Goal: Check status: Check status

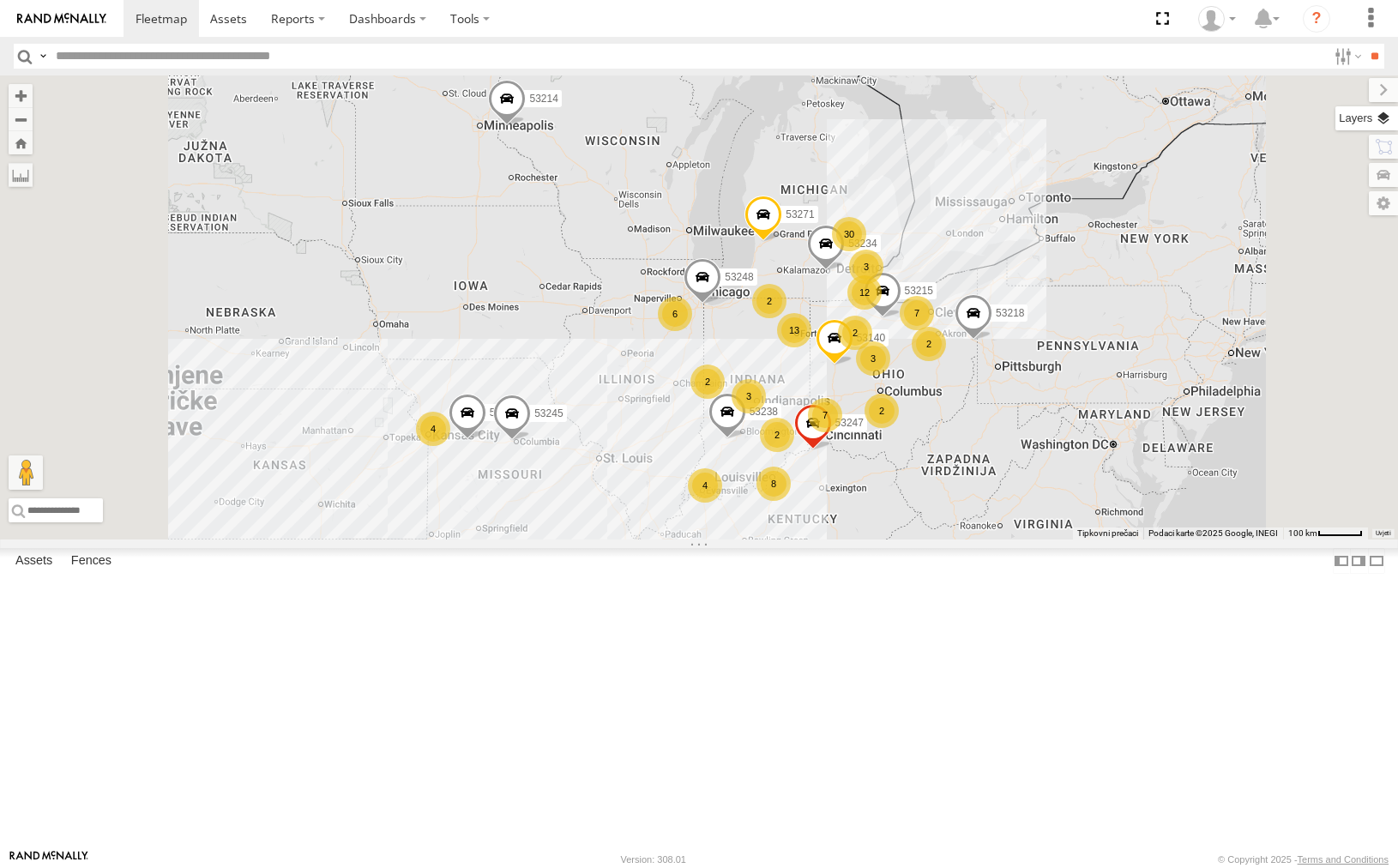
click at [1384, 121] on label at bounding box center [1367, 118] width 63 height 24
click at [0, 0] on label at bounding box center [0, 0] width 0 height 0
click at [0, 0] on span "Satellite + Roadmap" at bounding box center [0, 0] width 0 height 0
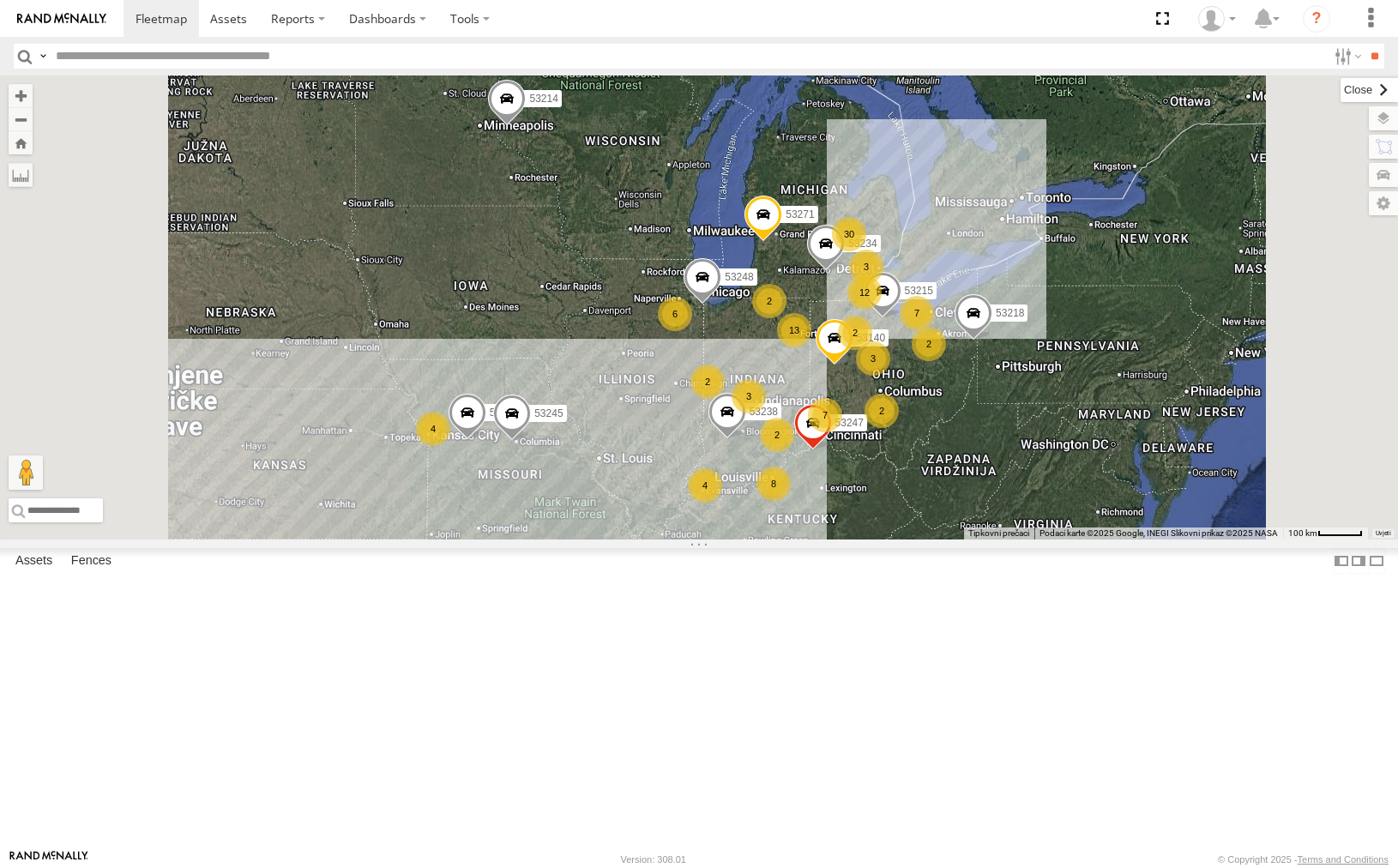
click at [1341, 94] on label at bounding box center [1370, 89] width 58 height 24
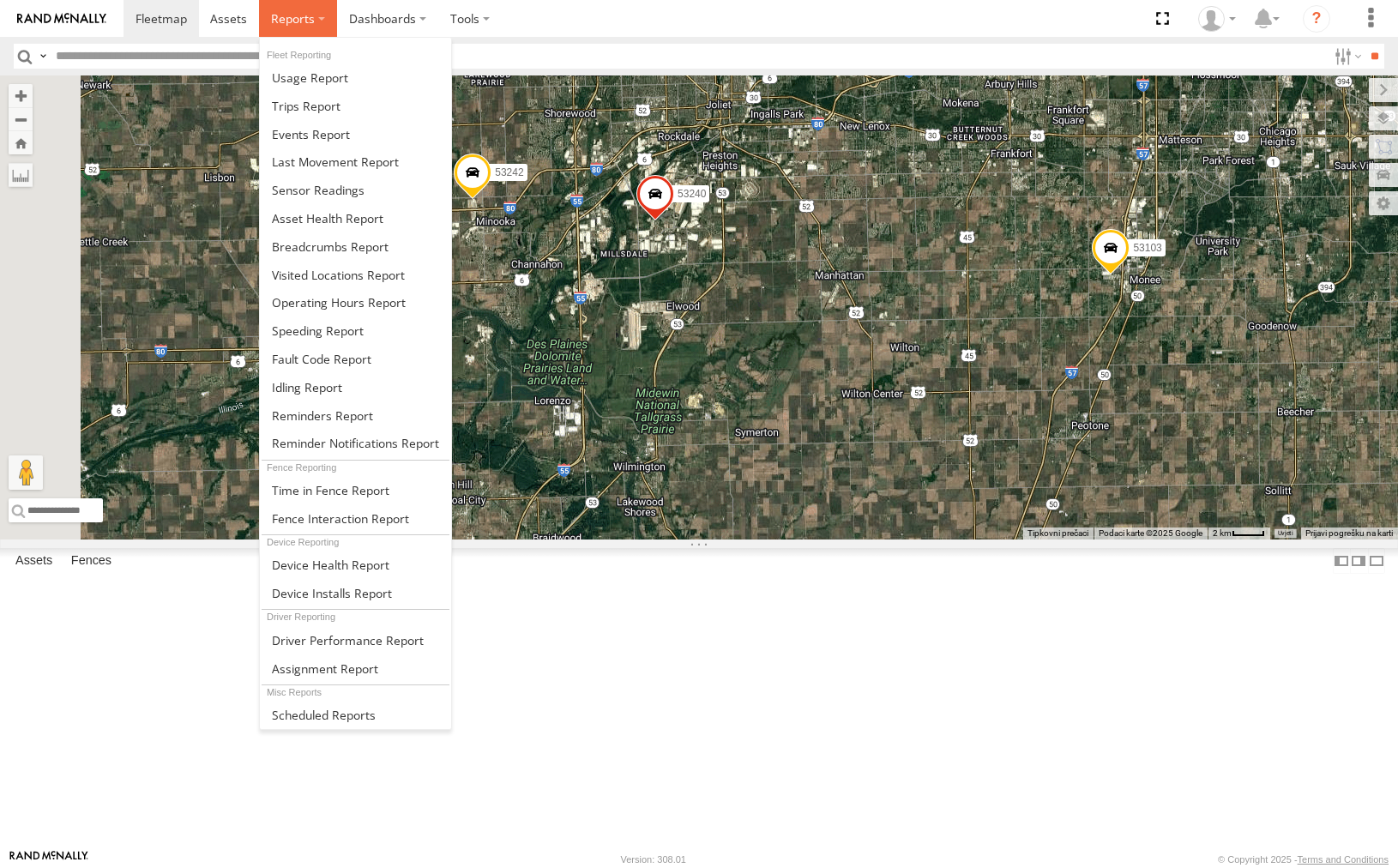
click at [303, 24] on span at bounding box center [293, 18] width 44 height 17
click at [327, 67] on link at bounding box center [356, 78] width 192 height 28
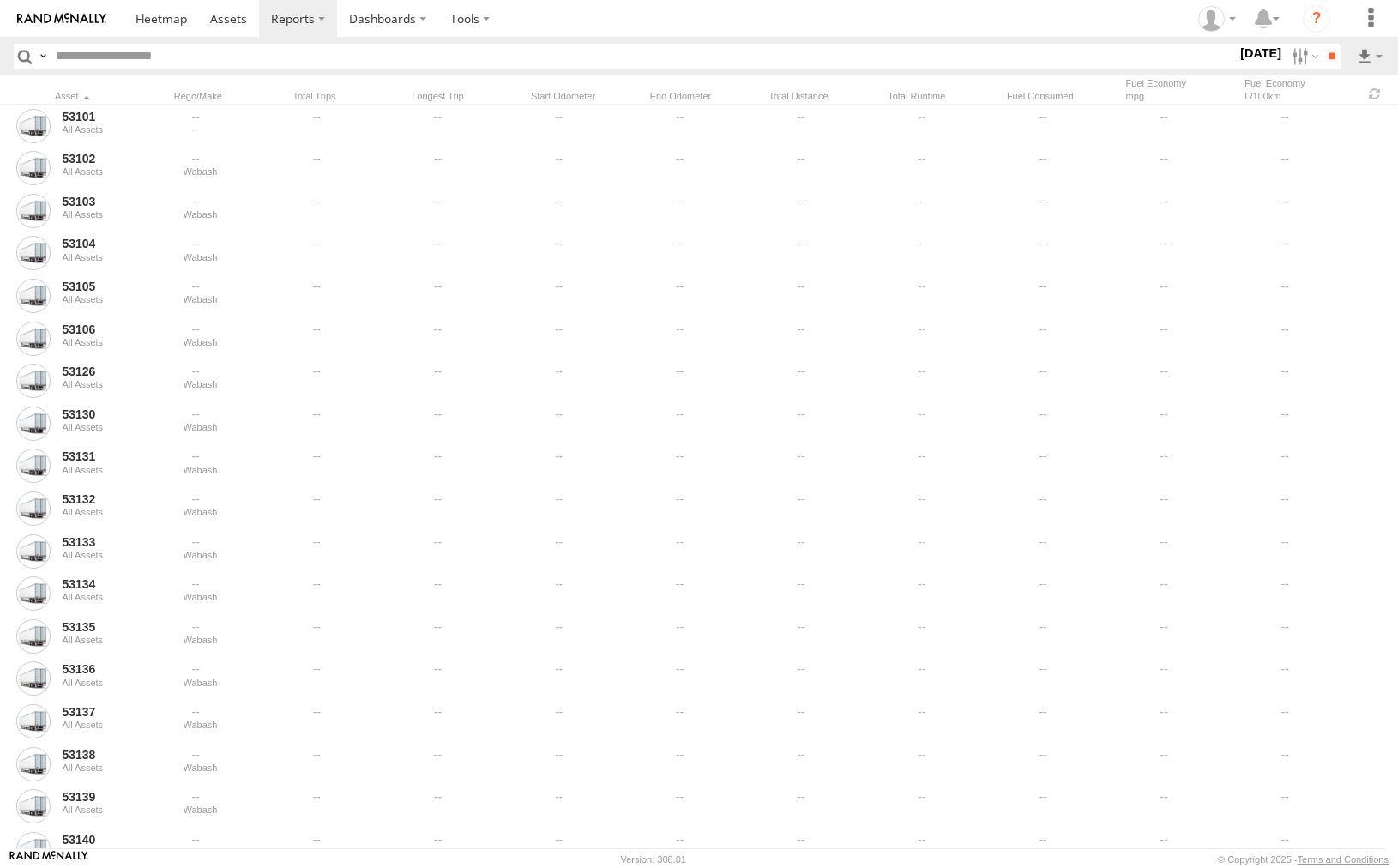
click at [149, 52] on input "text" at bounding box center [643, 56] width 1188 height 25
type input "*****"
click at [1322, 44] on input "**" at bounding box center [1332, 56] width 20 height 25
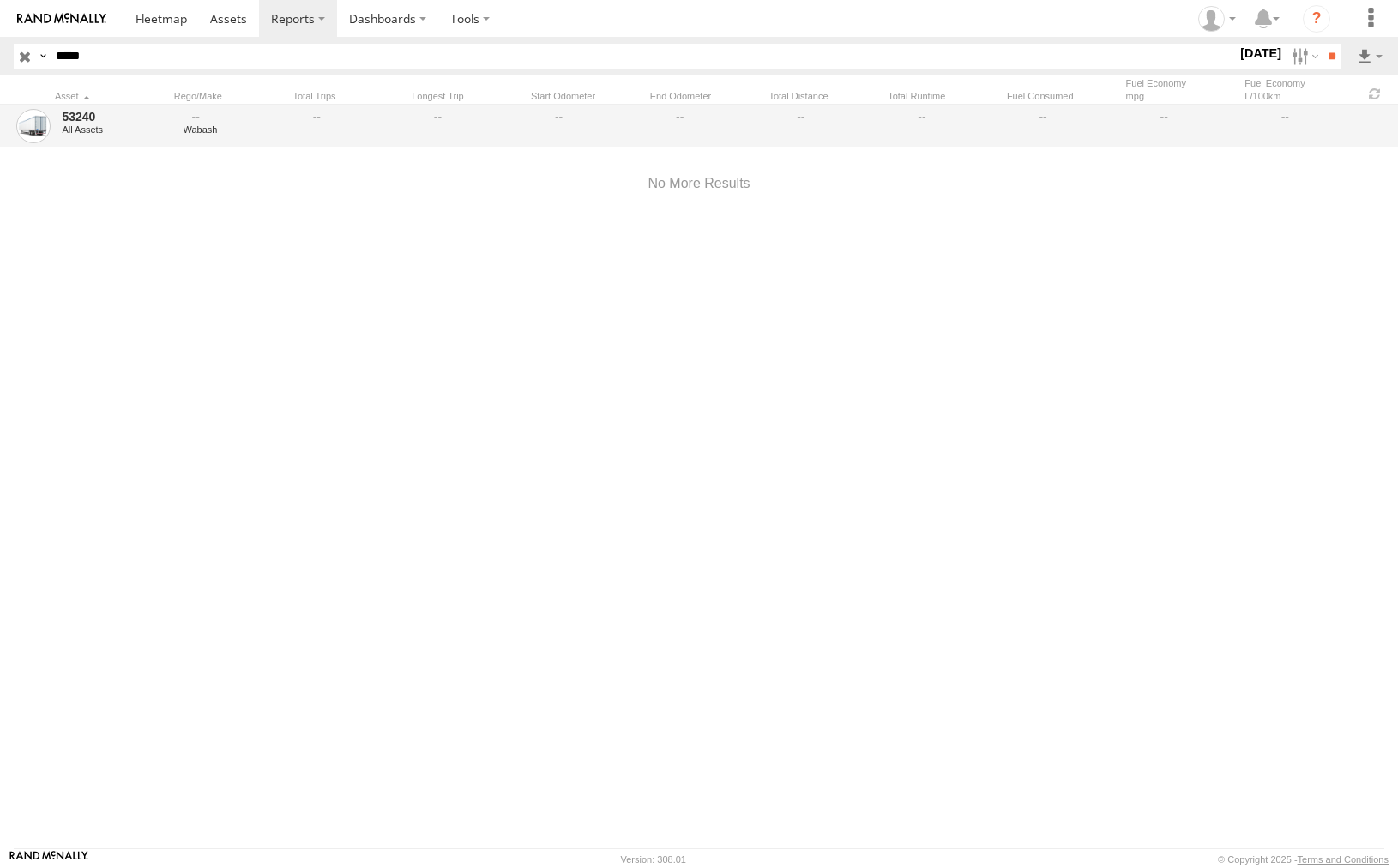
click at [89, 107] on div "53240 All Assets" at bounding box center [117, 126] width 114 height 39
click at [82, 114] on link "53240" at bounding box center [117, 117] width 110 height 16
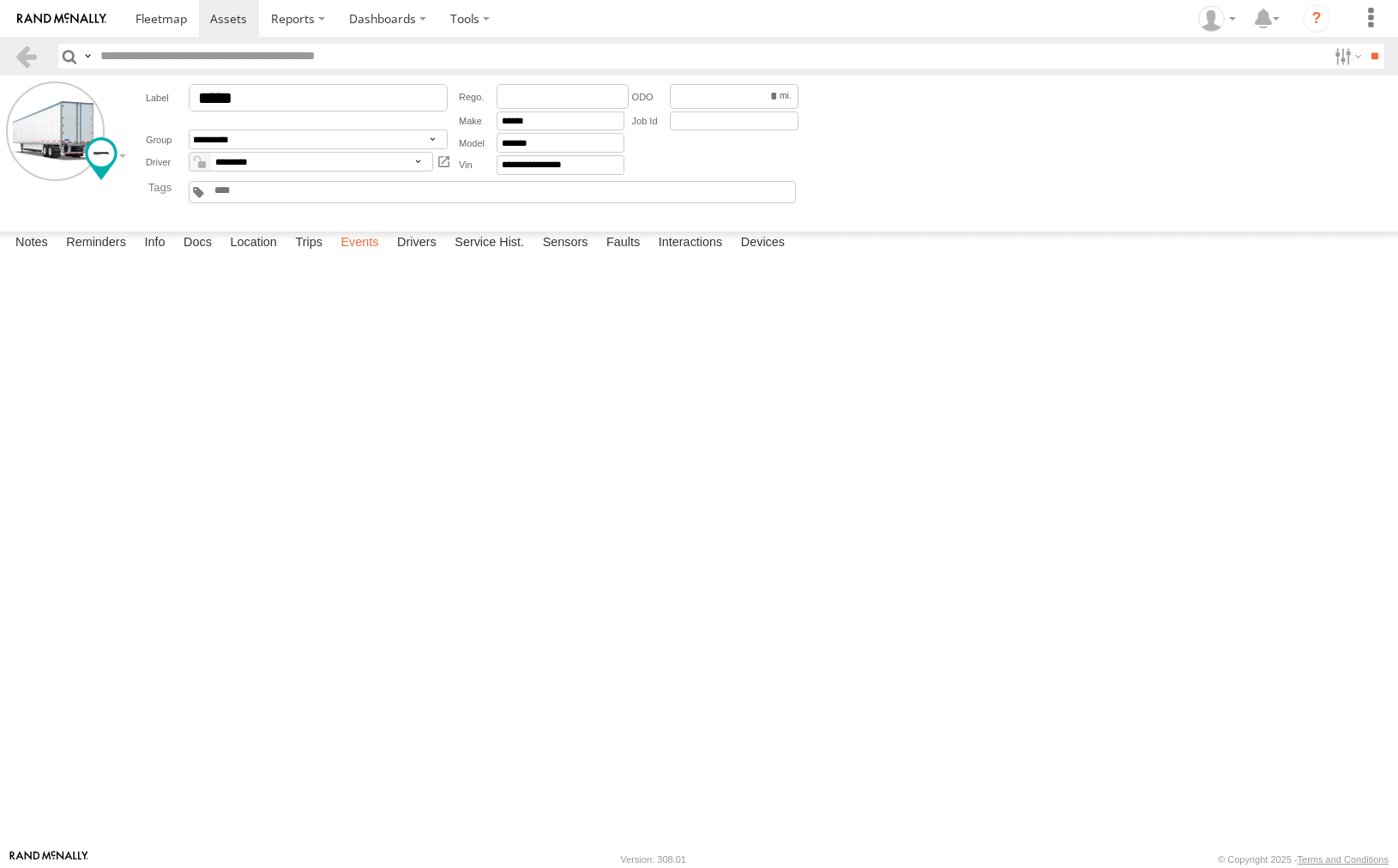
click at [365, 255] on label "Events" at bounding box center [360, 244] width 55 height 24
click at [0, 0] on label "3821 Autobahn Pkwy W Joliet,IL 41.45534 -88.13366" at bounding box center [0, 0] width 0 height 0
click at [0, 0] on button "Satelit" at bounding box center [0, 0] width 0 height 0
click at [0, 0] on label "×" at bounding box center [0, 0] width 0 height 0
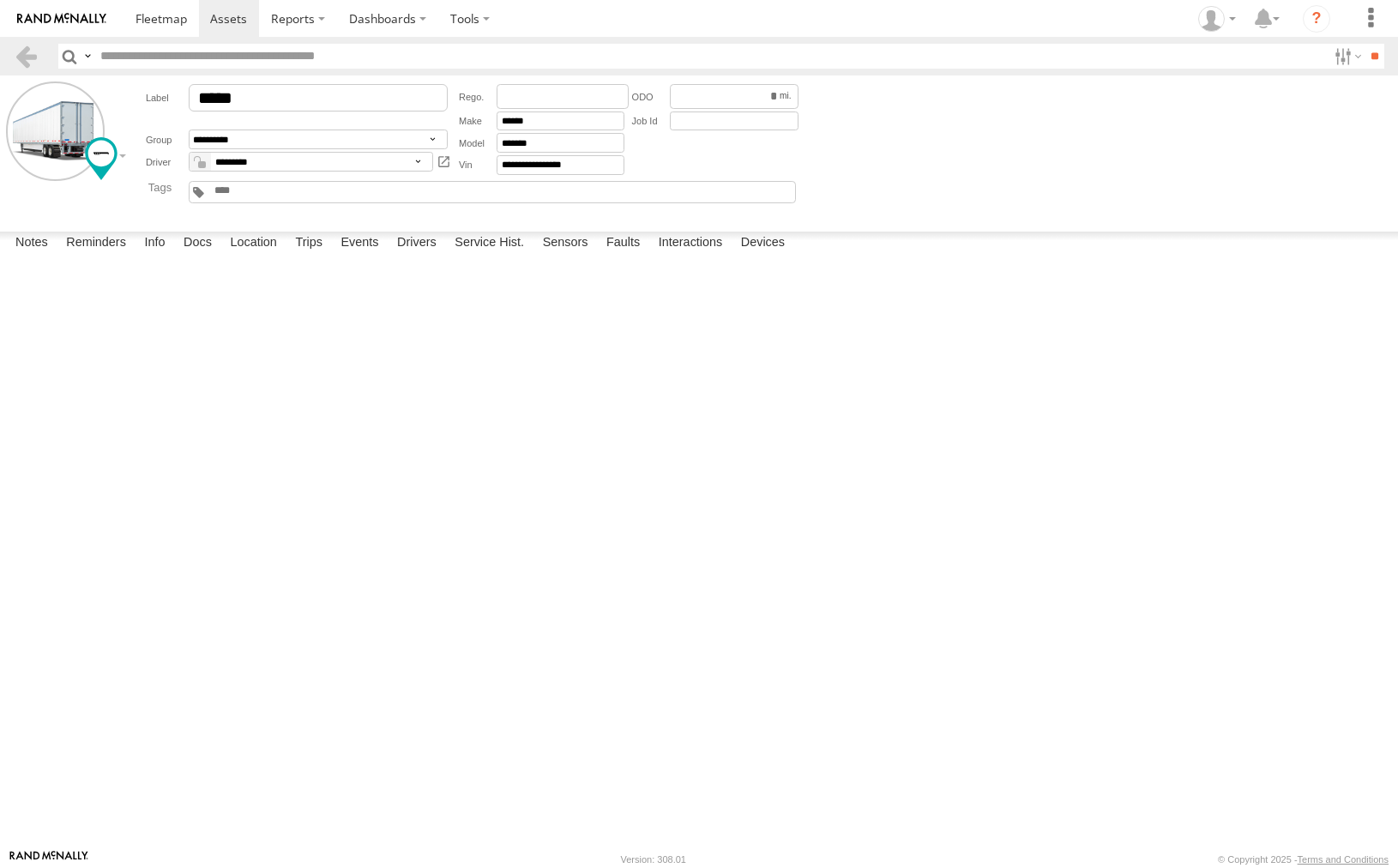
scroll to position [635, 0]
click at [0, 0] on label "3724 Cedar Creek Dr Joliet,IL 41.45374 -88.13662" at bounding box center [0, 0] width 0 height 0
drag, startPoint x: 1310, startPoint y: 180, endPoint x: 1296, endPoint y: 193, distance: 19.1
click at [0, 0] on label "×" at bounding box center [0, 0] width 0 height 0
click at [0, 0] on label "3724 Cedar Creek Dr Joliet,IL 41.45374 -88.13662" at bounding box center [0, 0] width 0 height 0
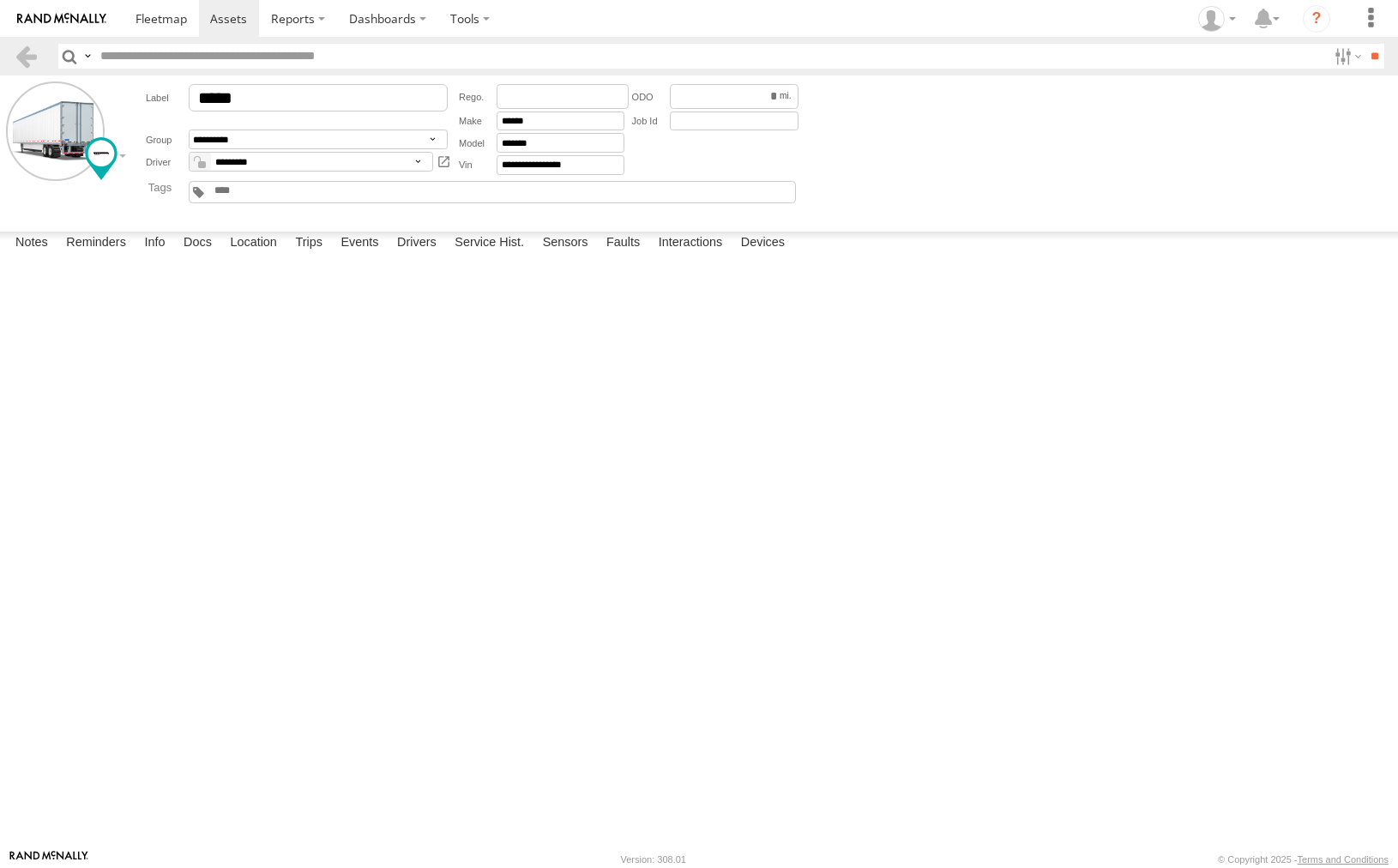
click at [0, 0] on label "×" at bounding box center [0, 0] width 0 height 0
click at [0, 0] on label "1430 W Laraway Rd Joliet,IL 41.47983 -88.11507" at bounding box center [0, 0] width 0 height 0
click at [0, 0] on label "×" at bounding box center [0, 0] width 0 height 0
click at [0, 0] on label "3720 Cedar Creek Dr Joliet,IL 41.45387 -88.13653" at bounding box center [0, 0] width 0 height 0
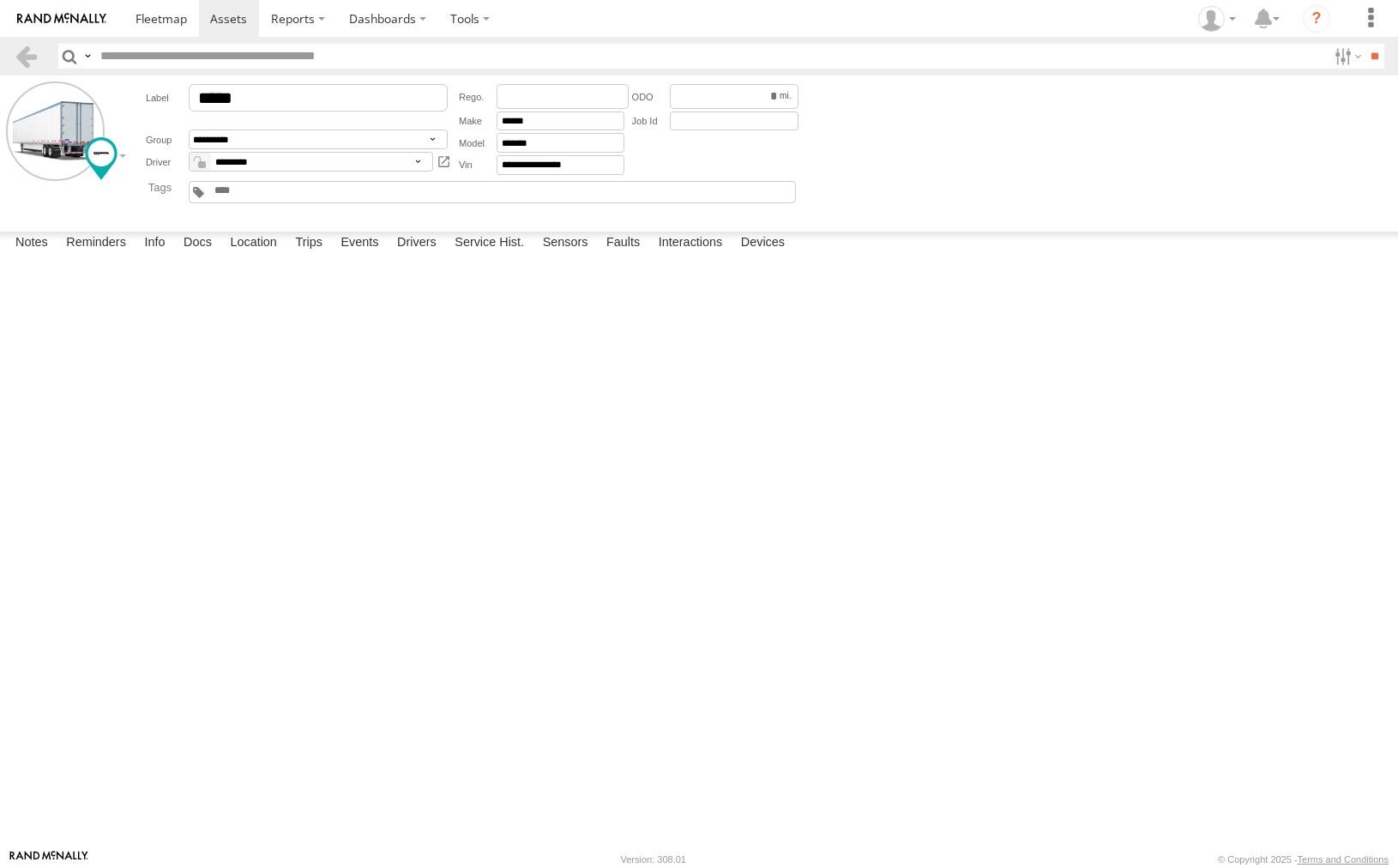
click at [0, 0] on label "×" at bounding box center [0, 0] width 0 height 0
click at [0, 0] on label "3724 Cedar Creek Dr Joliet,IL 41.45374 -88.13662" at bounding box center [0, 0] width 0 height 0
click at [0, 0] on label "×" at bounding box center [0, 0] width 0 height 0
click at [0, 0] on label "3821 Autobahn Pkwy W Joliet,IL 41.45506 -88.13436" at bounding box center [0, 0] width 0 height 0
click at [0, 0] on label "×" at bounding box center [0, 0] width 0 height 0
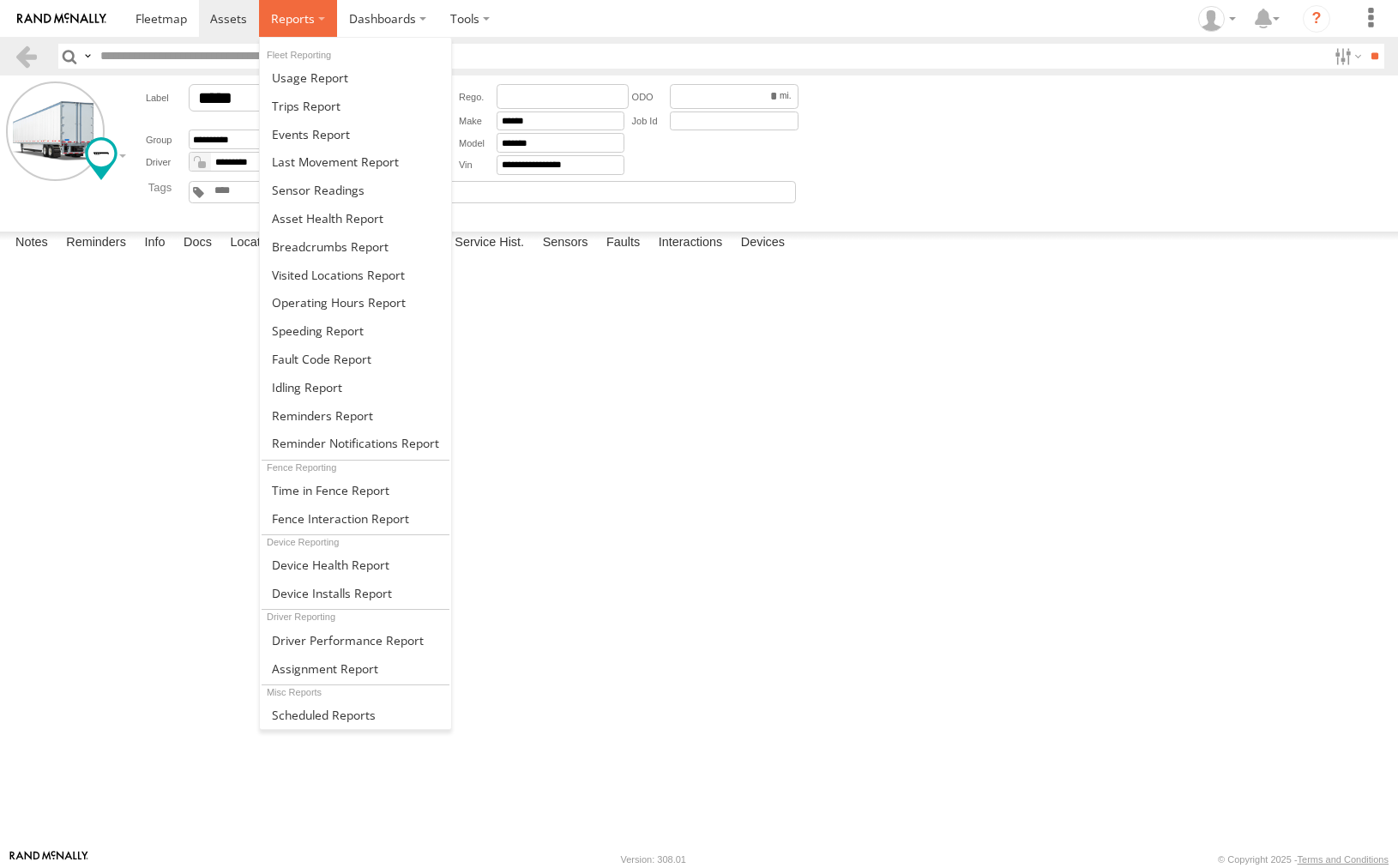
click at [312, 24] on span at bounding box center [293, 18] width 44 height 17
click at [311, 72] on span at bounding box center [310, 78] width 77 height 17
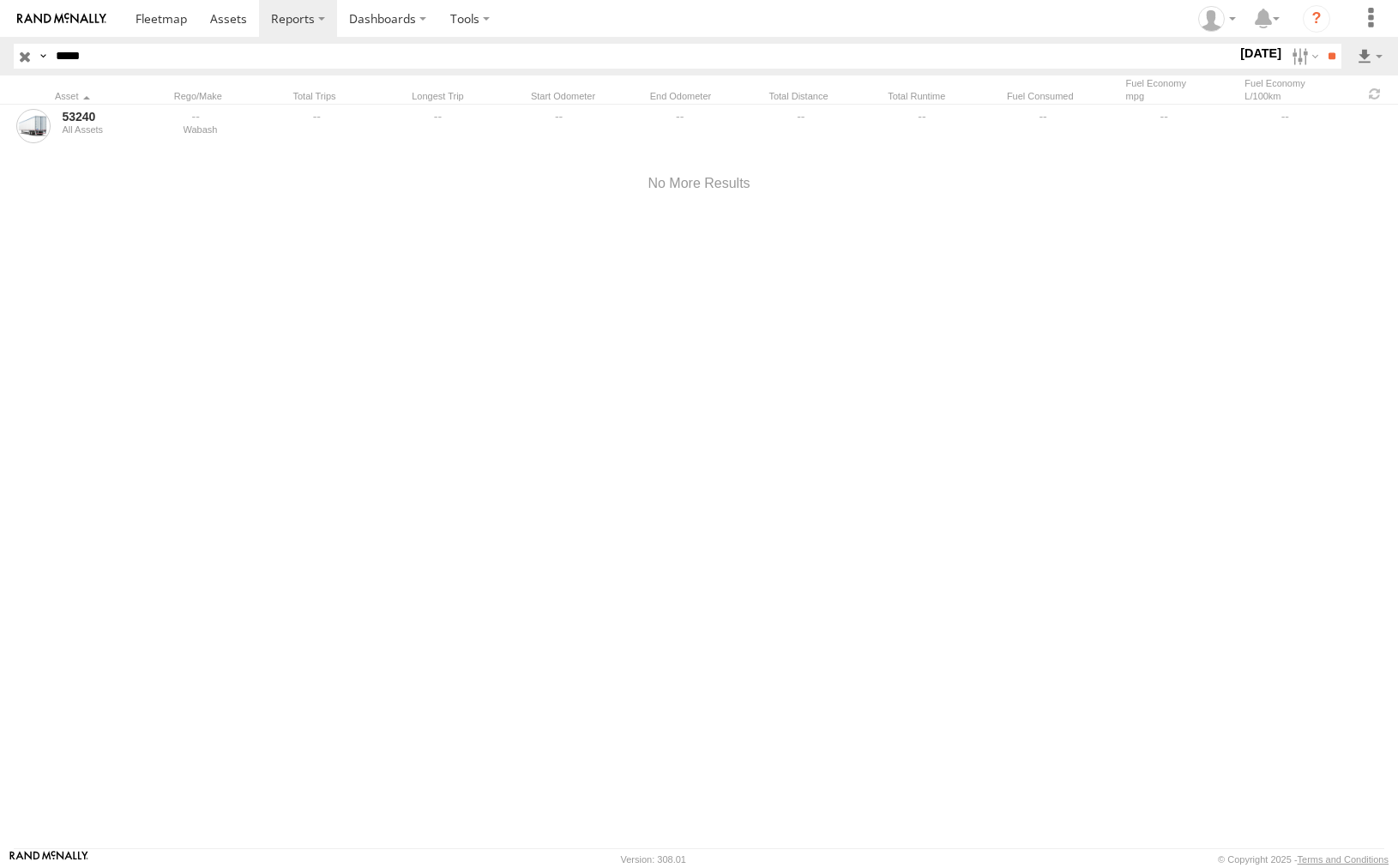
click at [104, 57] on input "*****" at bounding box center [643, 56] width 1188 height 25
type input "*****"
click at [1322, 44] on input "**" at bounding box center [1332, 56] width 20 height 25
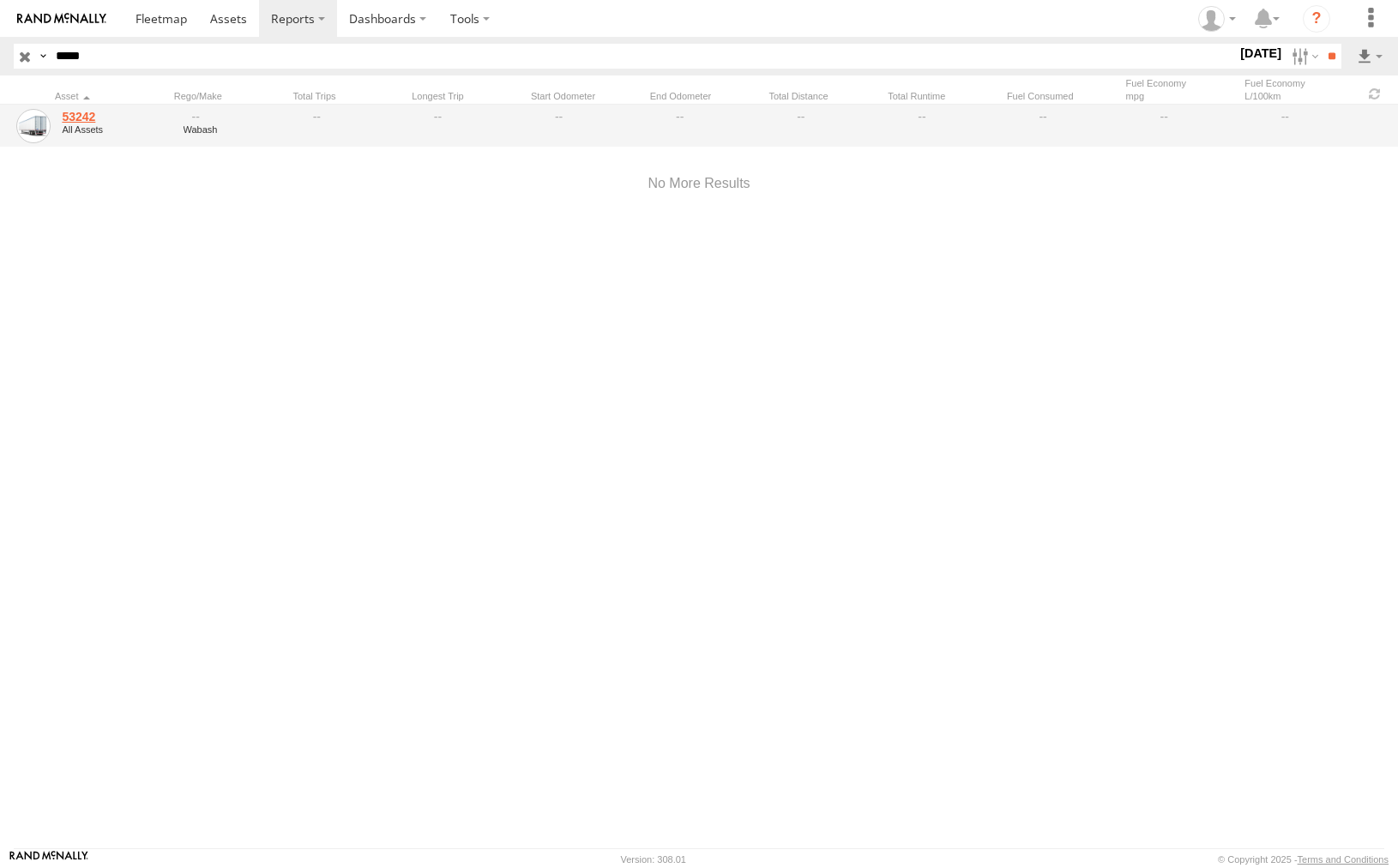
click at [79, 112] on link "53242" at bounding box center [117, 117] width 110 height 16
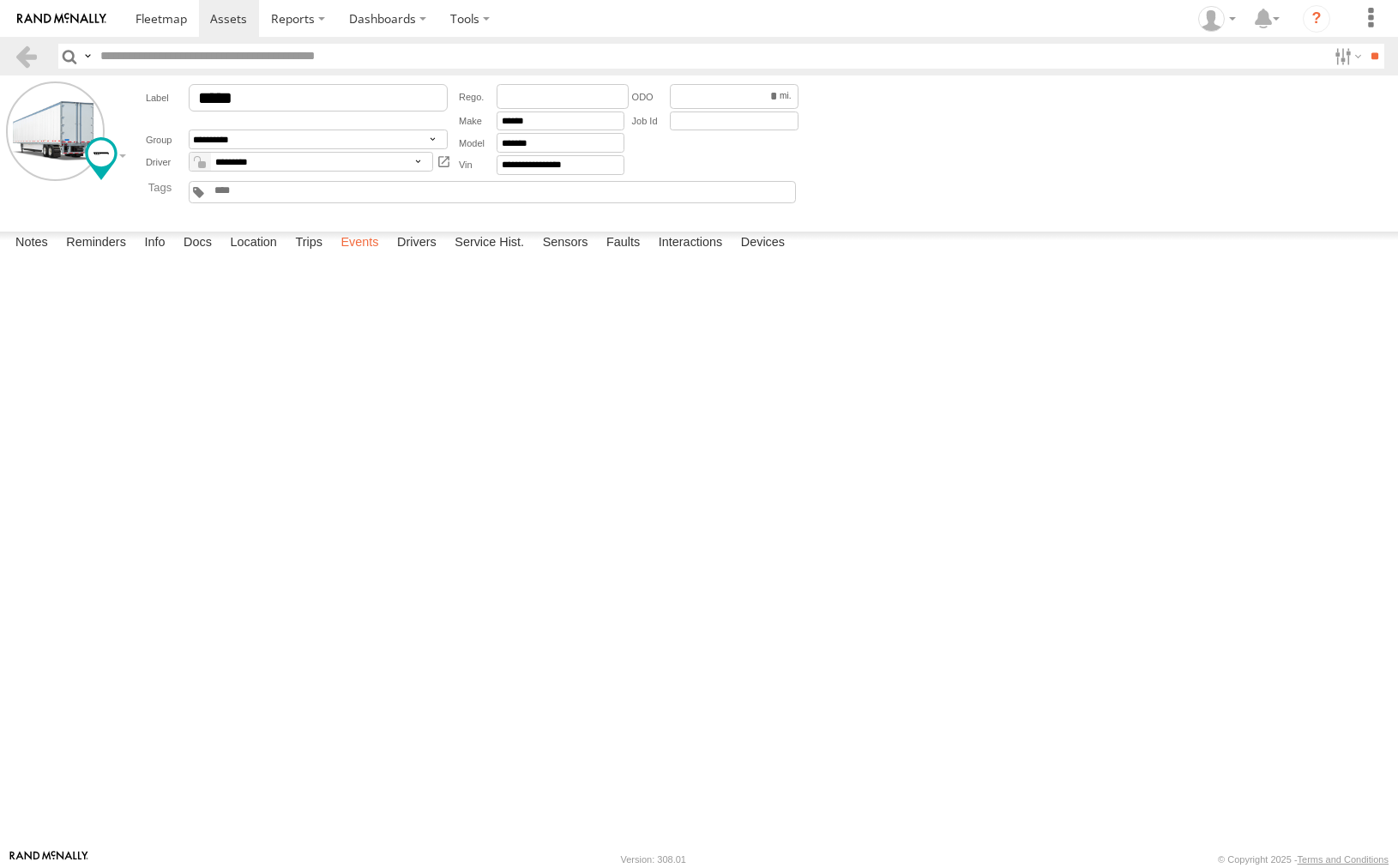
click at [355, 255] on label "Events" at bounding box center [360, 244] width 55 height 24
click at [160, 24] on span at bounding box center [161, 18] width 51 height 17
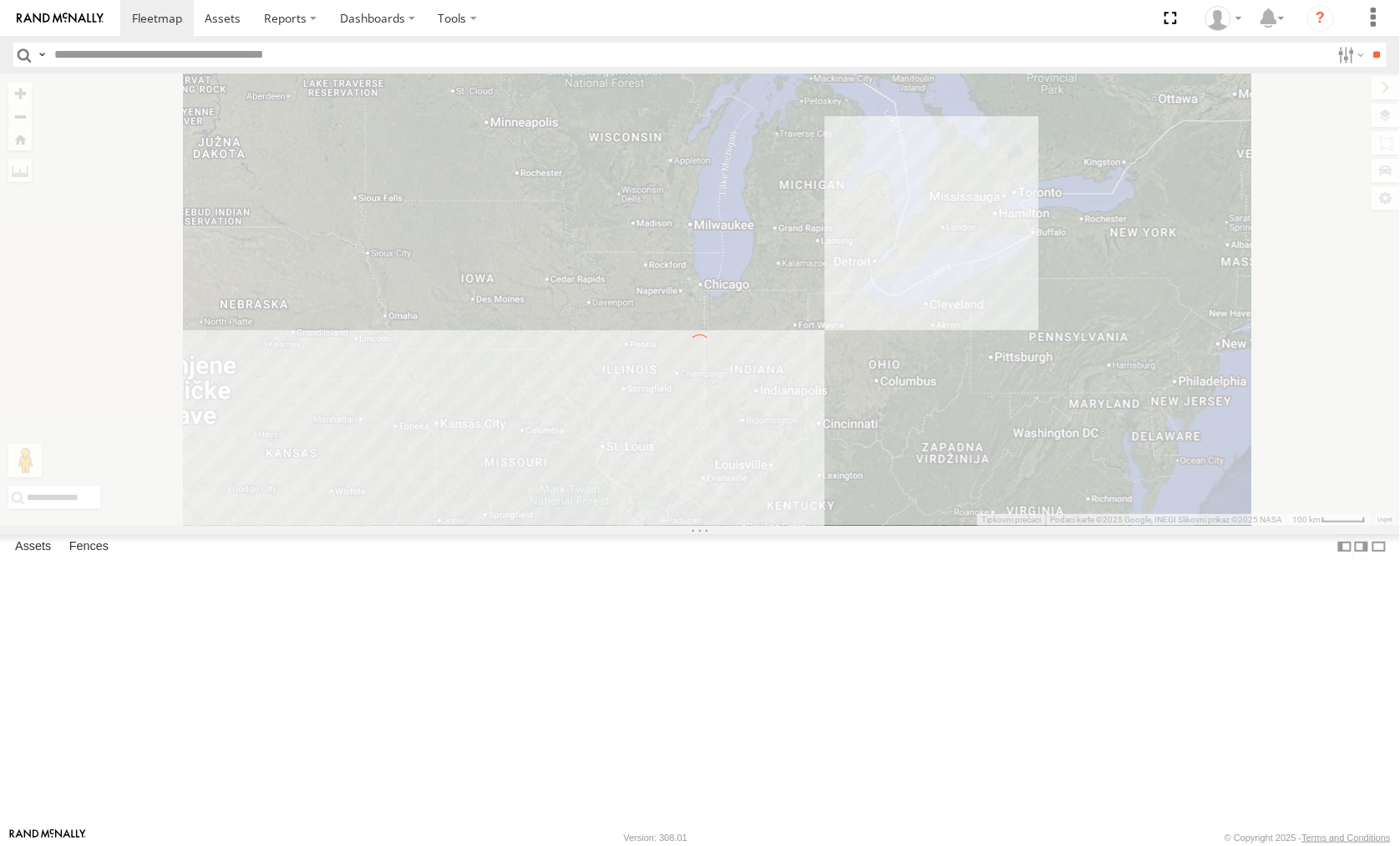
click at [240, 58] on input "text" at bounding box center [689, 55] width 1283 height 24
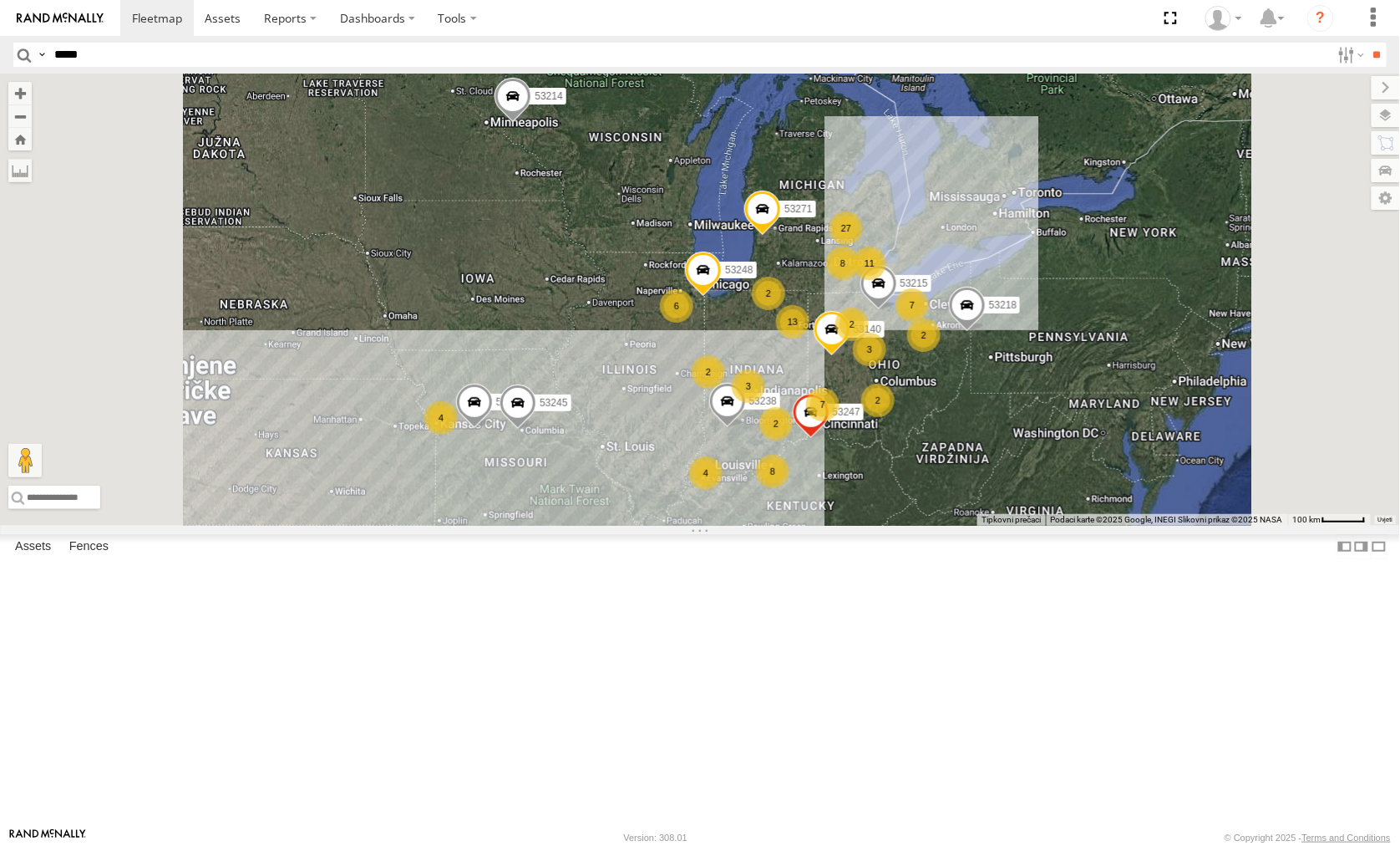
type input "*****"
click at [1361, 43] on input "**" at bounding box center [1377, 55] width 19 height 24
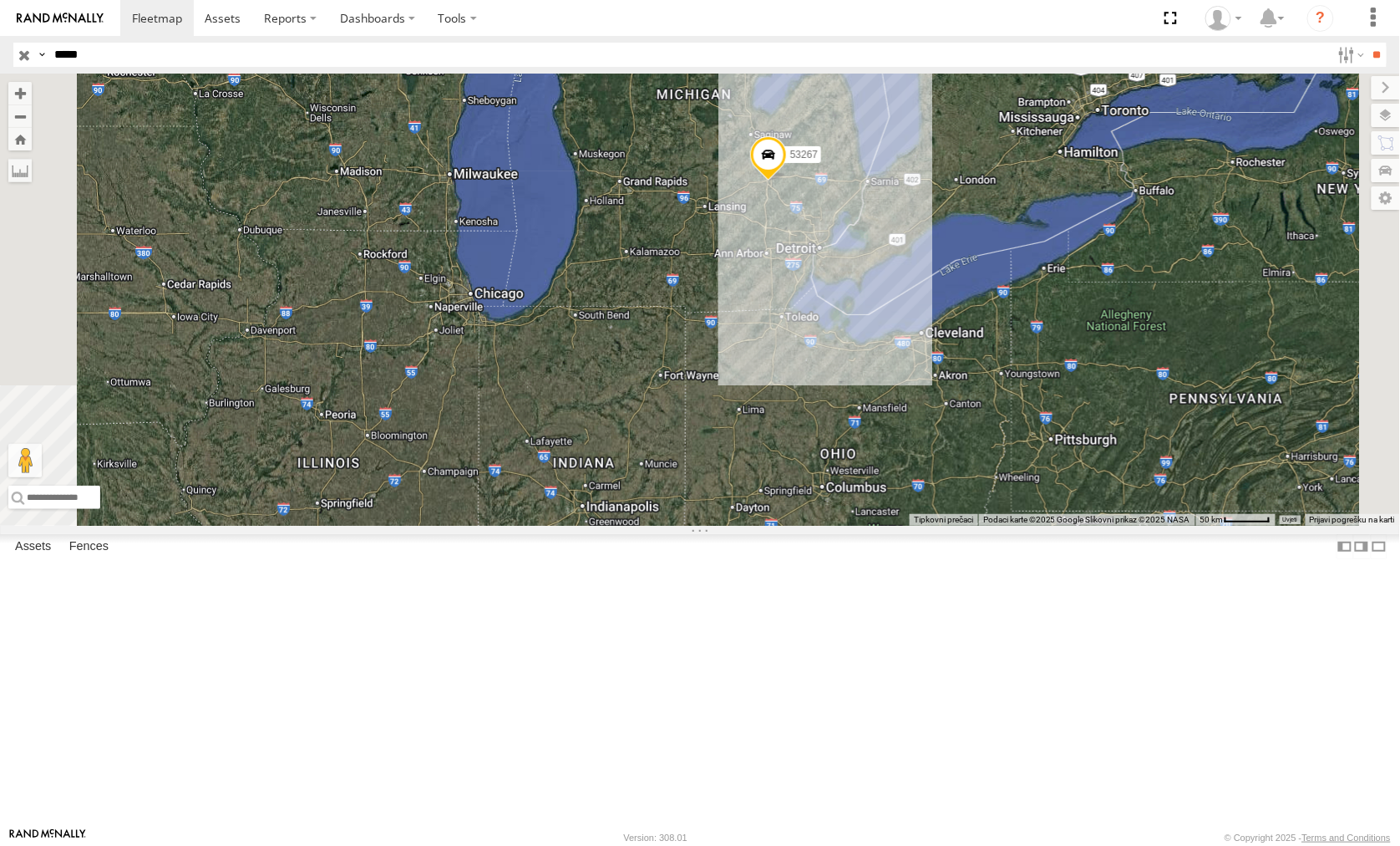
click at [25, 51] on input "button" at bounding box center [24, 55] width 22 height 24
